Goal: Find specific page/section: Find specific page/section

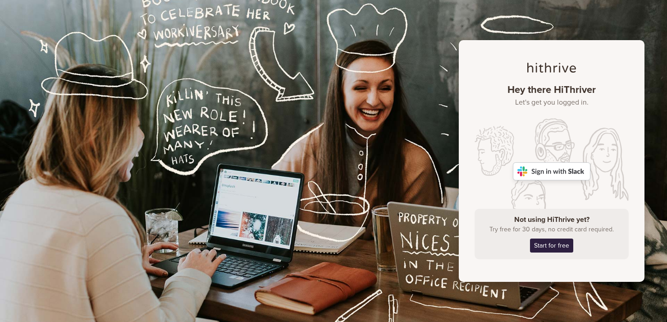
click at [562, 174] on img at bounding box center [551, 171] width 77 height 18
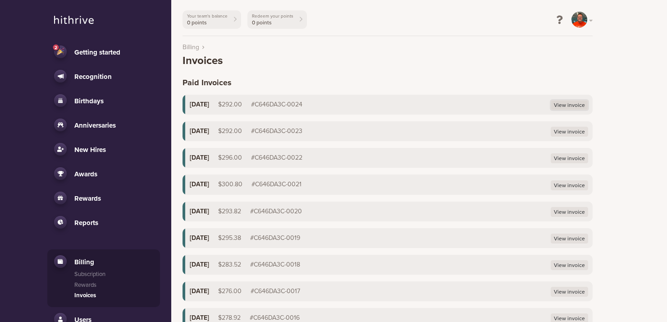
click at [569, 109] on link "View invoice" at bounding box center [569, 105] width 37 height 10
